Goal: Task Accomplishment & Management: Manage account settings

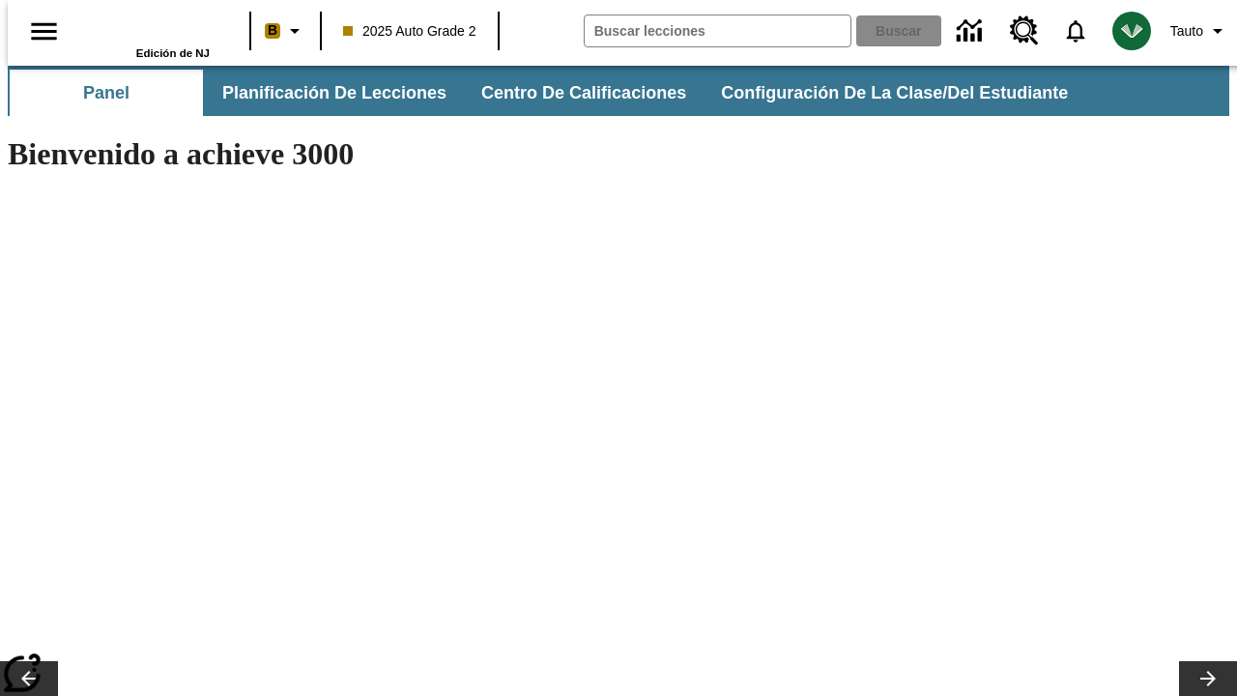
type input "-1"
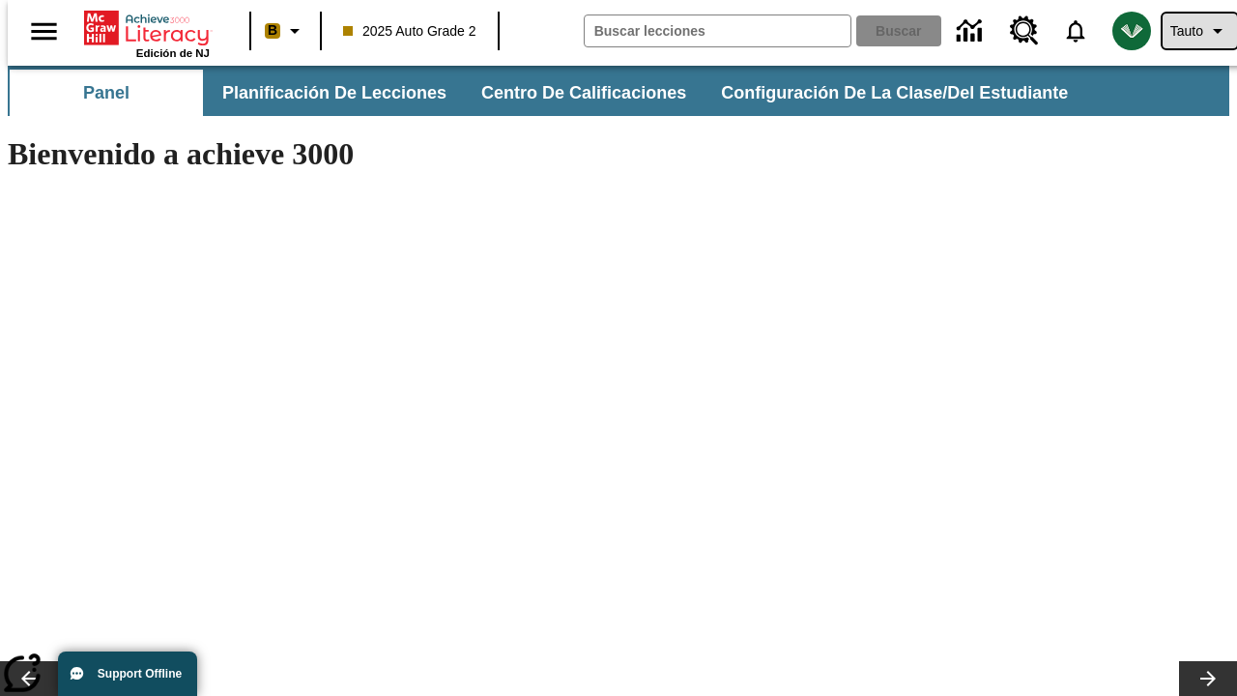
click at [1190, 31] on span "Tauto" at bounding box center [1187, 31] width 33 height 20
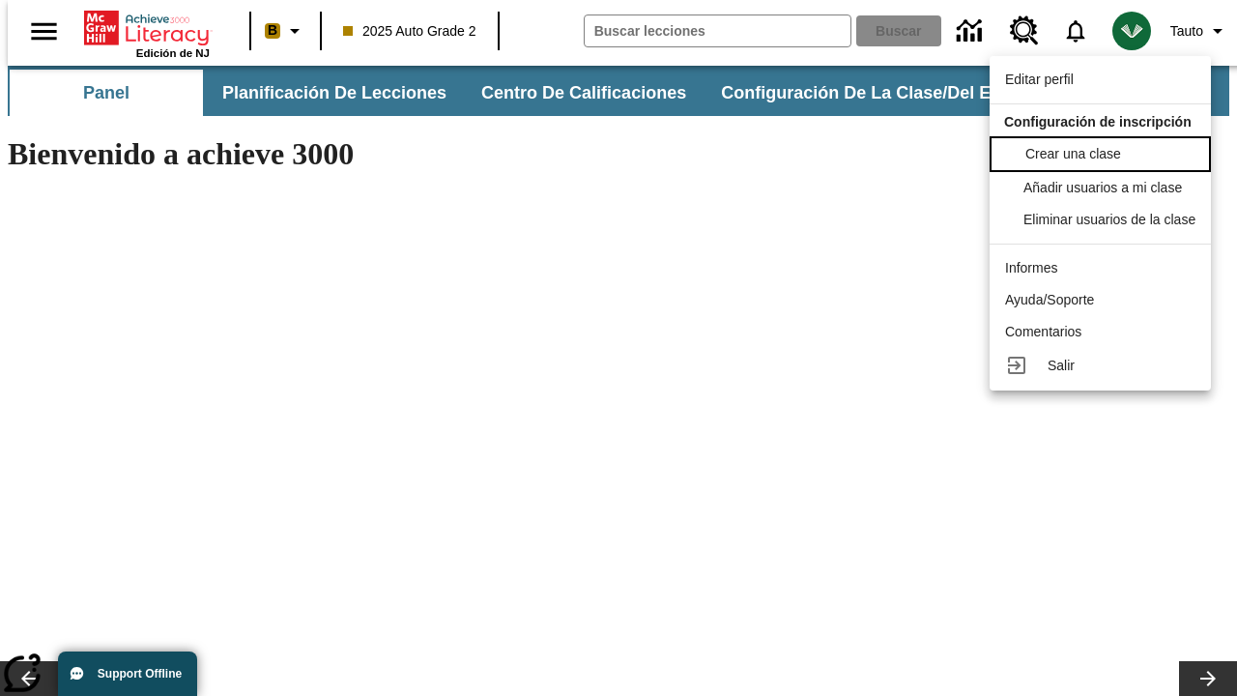
click at [1106, 152] on span "Crear una clase" at bounding box center [1074, 153] width 96 height 15
click at [1106, 188] on span "Añadir usuarios a mi clase" at bounding box center [1105, 185] width 159 height 15
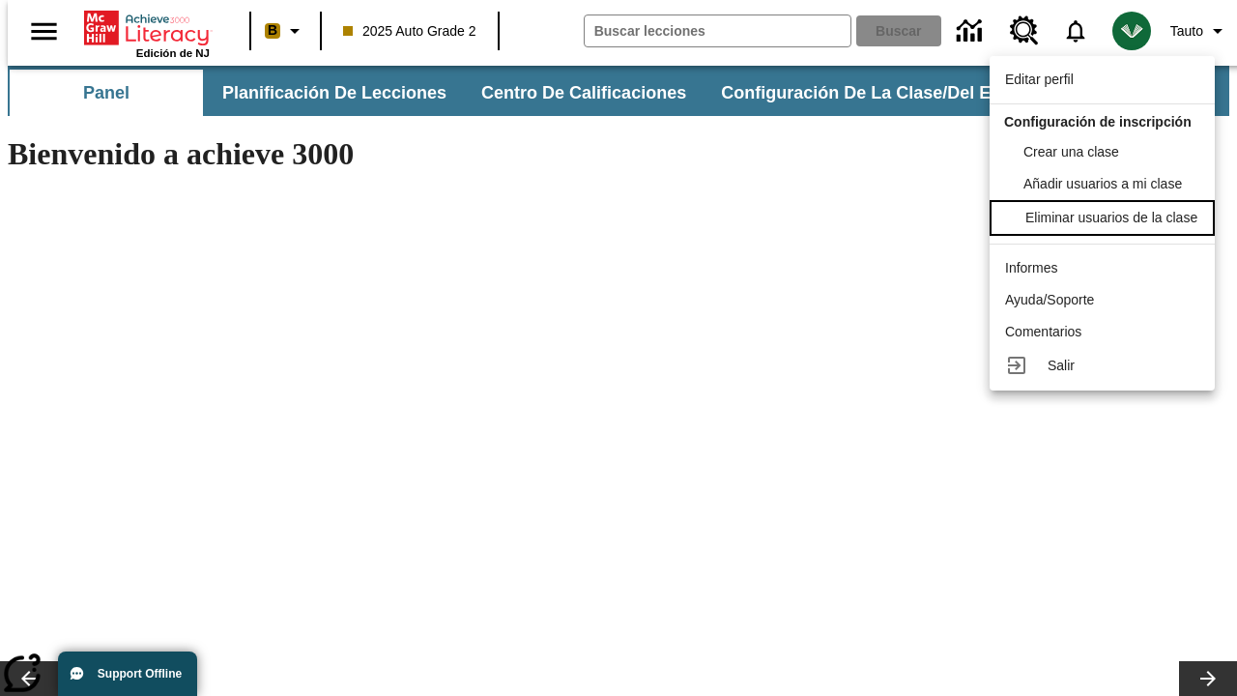
click at [1106, 228] on div "Eliminar usuarios de la clase" at bounding box center [1112, 218] width 172 height 20
